Goal: Obtain resource: Obtain resource

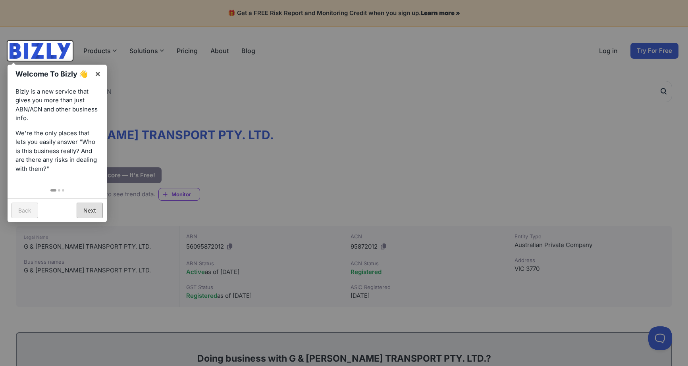
click at [88, 208] on link "Next" at bounding box center [90, 210] width 26 height 15
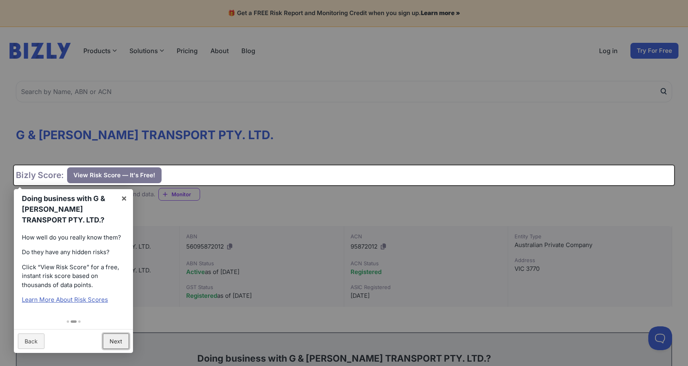
click at [115, 342] on link "Next" at bounding box center [116, 341] width 26 height 15
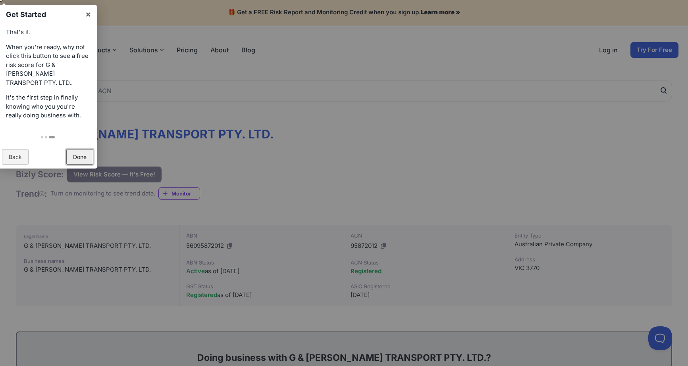
click at [80, 149] on link "Done" at bounding box center [79, 156] width 27 height 15
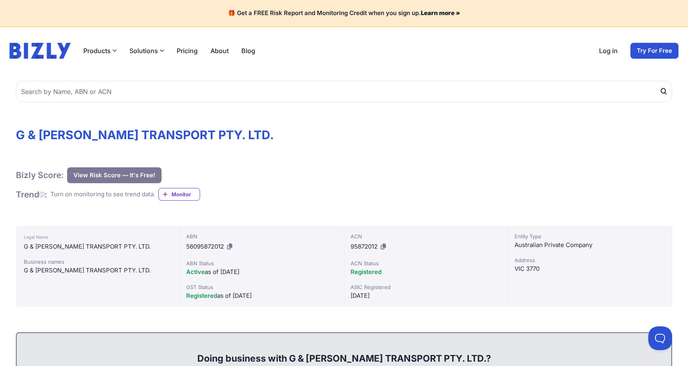
click at [434, 13] on strong "Learn more »" at bounding box center [440, 13] width 39 height 8
click at [108, 174] on button "View Risk Score — It's Free!" at bounding box center [114, 175] width 94 height 16
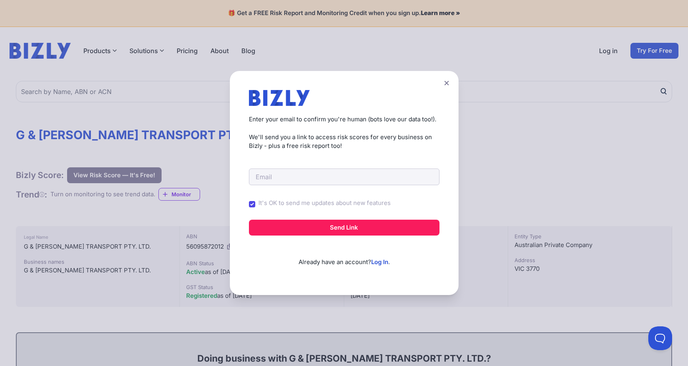
click at [448, 82] on icon at bounding box center [446, 83] width 4 height 4
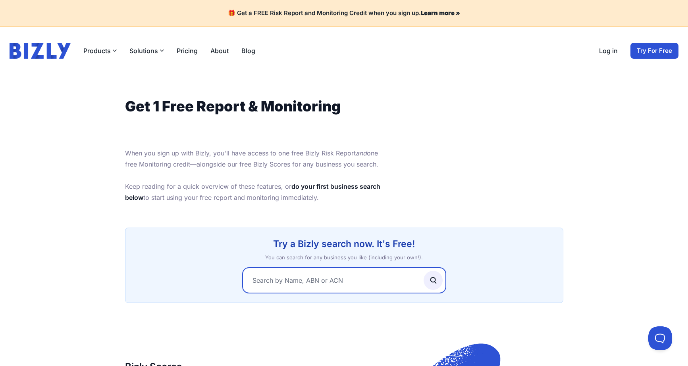
click at [258, 279] on input "text" at bounding box center [343, 280] width 203 height 25
click at [257, 281] on input "A and" at bounding box center [343, 280] width 203 height 25
click at [274, 280] on input "G and" at bounding box center [343, 280] width 203 height 25
type input "G and D Adams transport pty ltd"
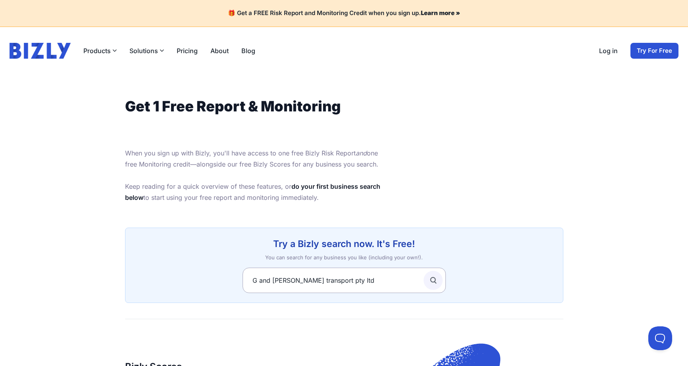
click at [432, 279] on icon "submit" at bounding box center [433, 280] width 9 height 9
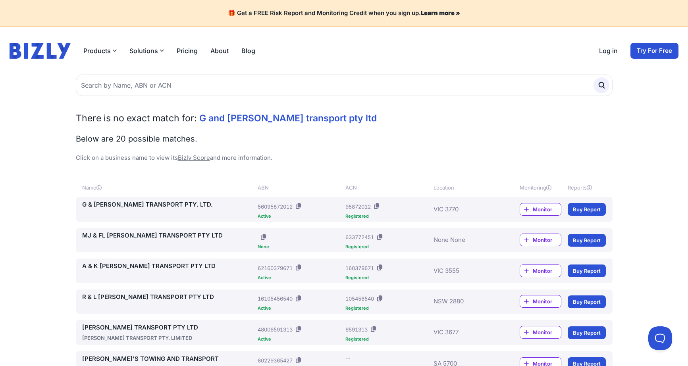
click at [537, 209] on span "Monitor" at bounding box center [546, 210] width 28 height 8
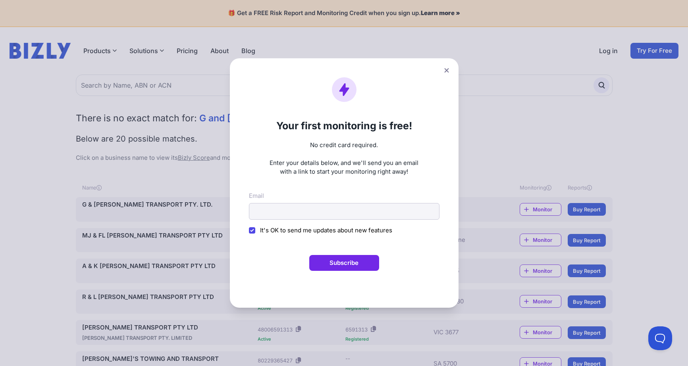
click at [449, 69] on icon at bounding box center [446, 70] width 5 height 5
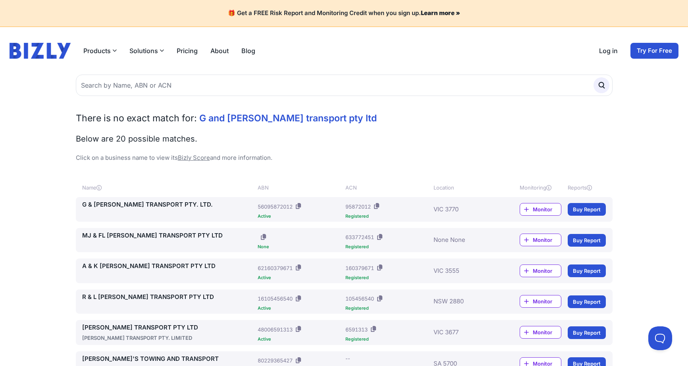
click at [585, 210] on link "Buy Report" at bounding box center [586, 209] width 38 height 13
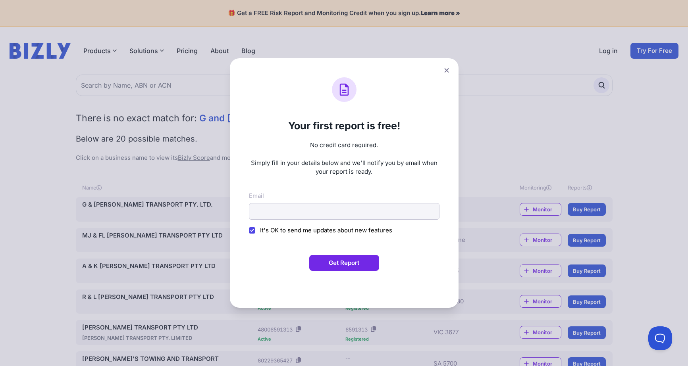
click at [449, 71] on icon at bounding box center [446, 70] width 5 height 5
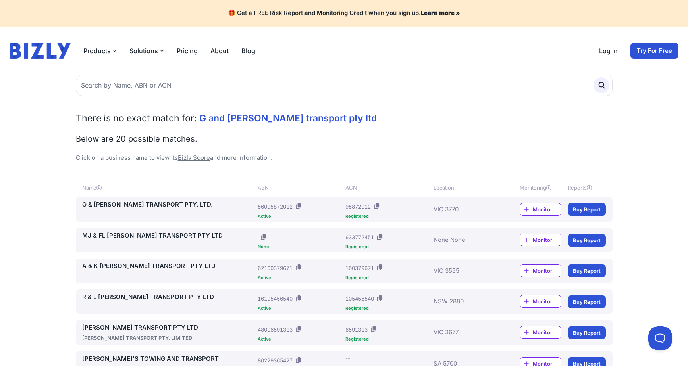
click at [538, 207] on span "Monitor" at bounding box center [546, 210] width 28 height 8
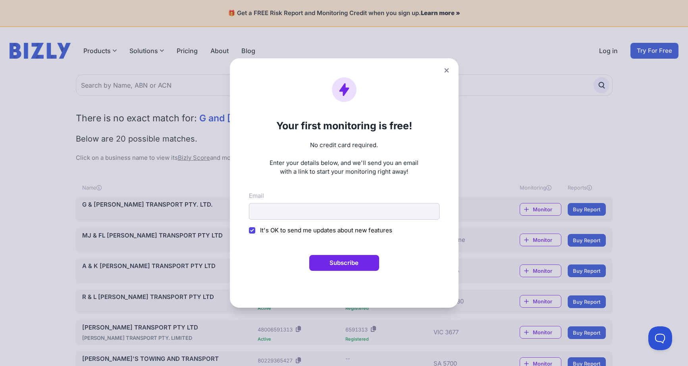
click at [448, 70] on icon at bounding box center [446, 70] width 4 height 4
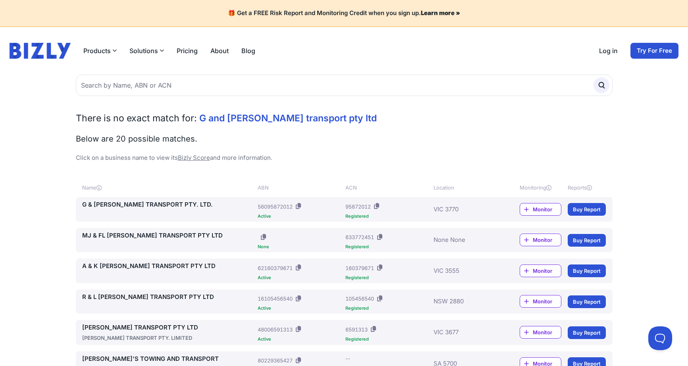
click at [577, 207] on link "Buy Report" at bounding box center [586, 209] width 38 height 13
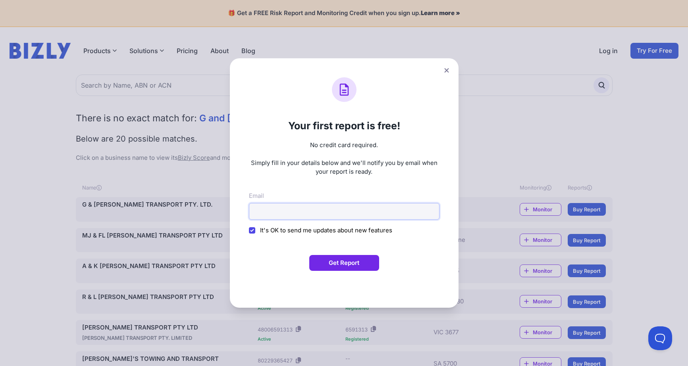
click at [261, 211] on input "Email" at bounding box center [344, 211] width 190 height 17
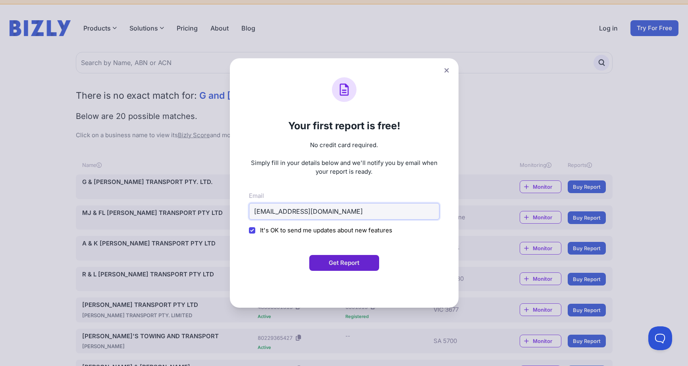
type input "katydid@westnet.com.au"
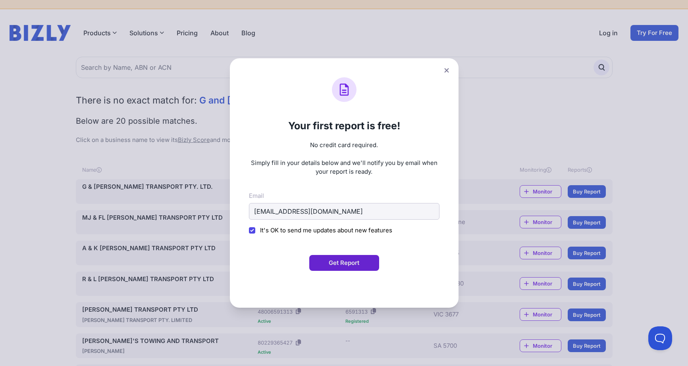
click at [346, 262] on button "Get Report" at bounding box center [344, 263] width 70 height 16
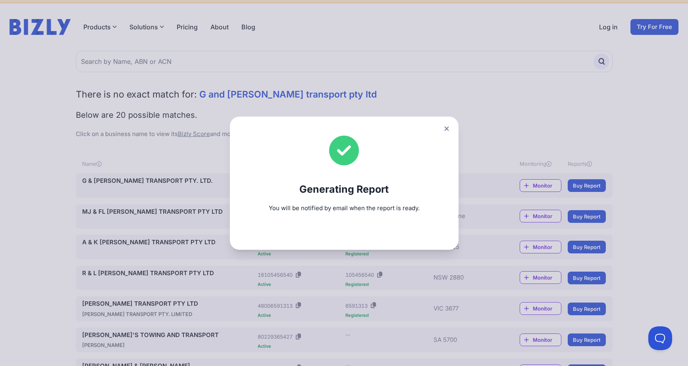
click at [448, 128] on icon at bounding box center [446, 128] width 4 height 4
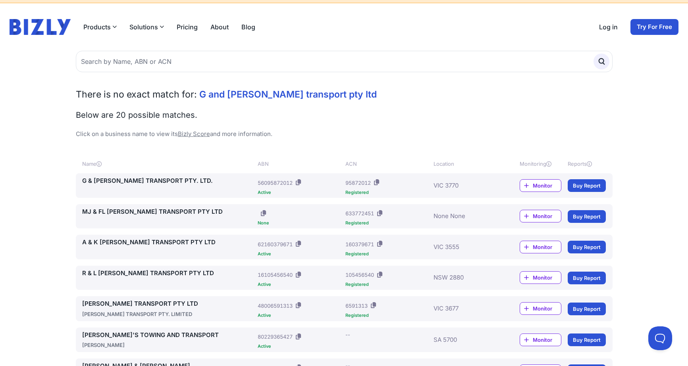
scroll to position [23, 0]
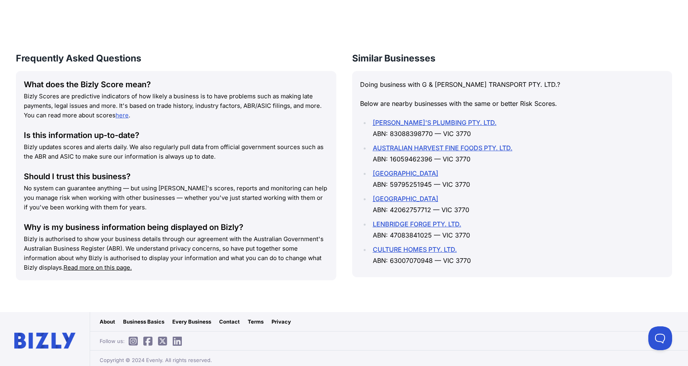
scroll to position [1059, 0]
click at [108, 317] on link "About" at bounding box center [107, 321] width 15 height 8
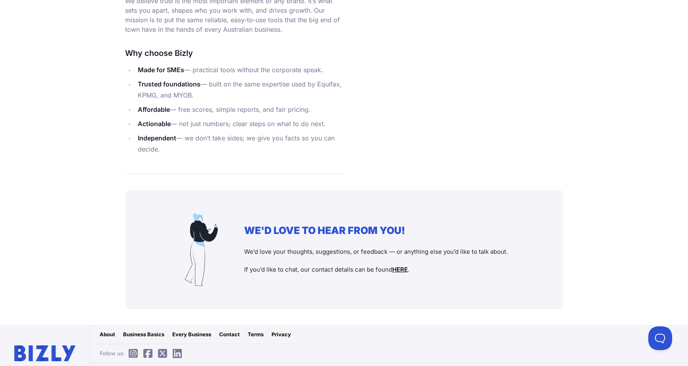
scroll to position [695, 0]
